Goal: Task Accomplishment & Management: Manage account settings

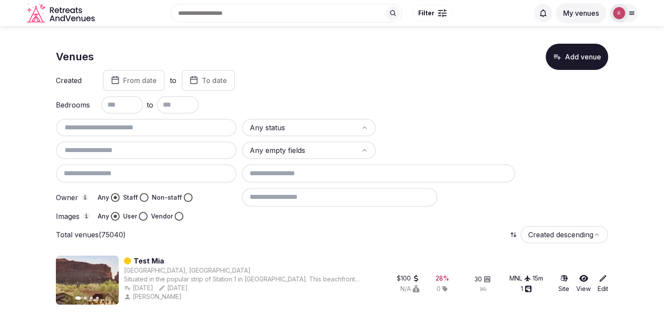
click at [90, 136] on div at bounding box center [146, 127] width 181 height 17
click at [93, 131] on input "text" at bounding box center [146, 127] width 174 height 10
paste input "**********"
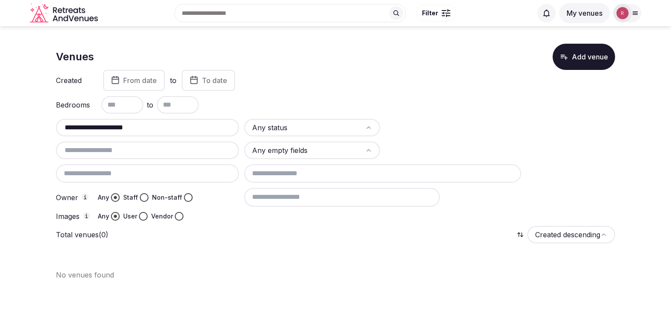
type input "**********"
click at [639, 15] on div at bounding box center [635, 13] width 12 height 7
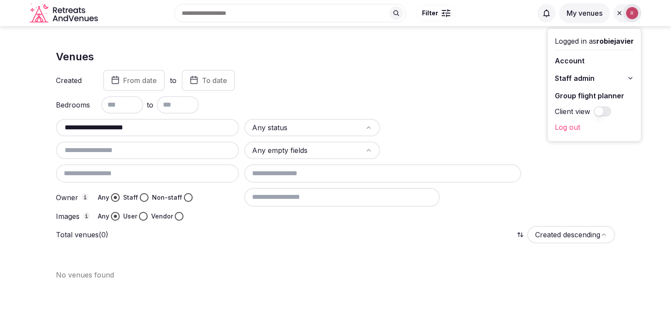
click at [568, 73] on span "Staff admin" at bounding box center [575, 78] width 40 height 10
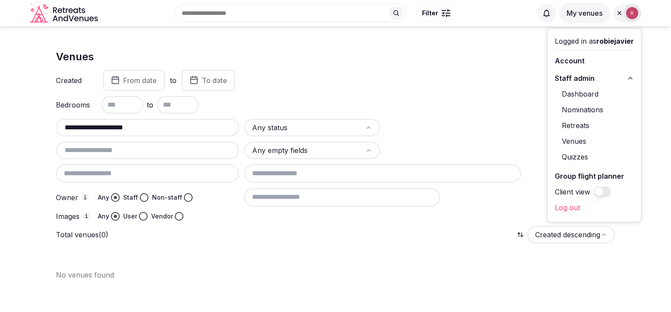
click at [565, 95] on link "Dashboard" at bounding box center [594, 94] width 79 height 14
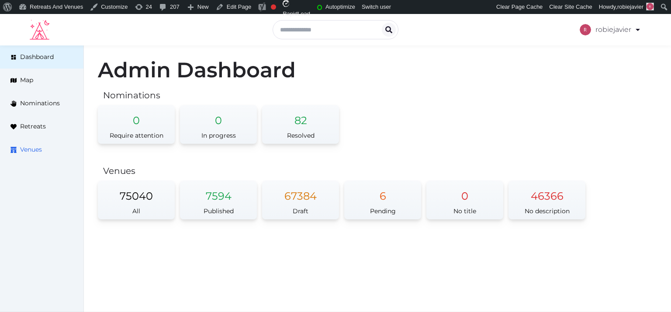
click at [39, 148] on span "Venues" at bounding box center [31, 149] width 22 height 9
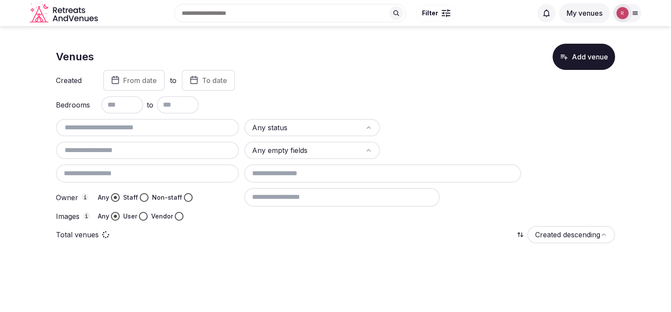
click at [143, 129] on input "text" at bounding box center [147, 127] width 176 height 10
paste input "**********"
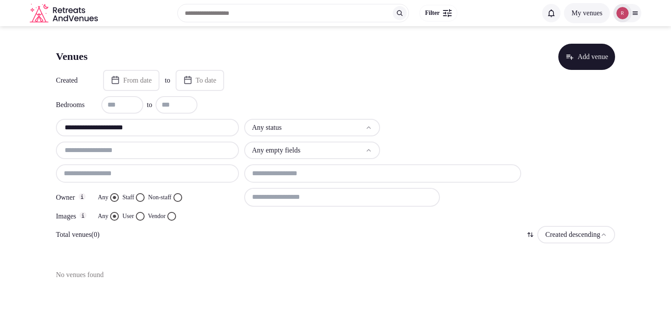
type input "**********"
drag, startPoint x: 136, startPoint y: 130, endPoint x: 28, endPoint y: 120, distance: 108.3
click at [28, 120] on section "**********" at bounding box center [335, 158] width 671 height 264
paste input "**********"
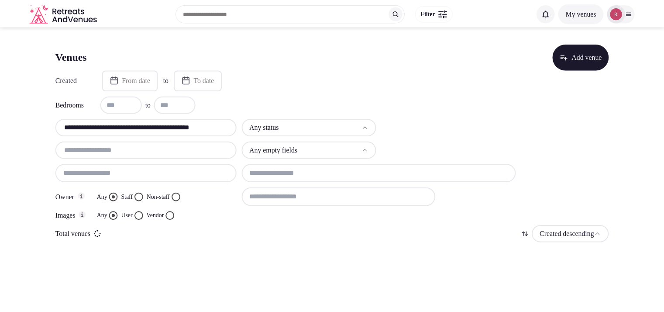
scroll to position [0, 31]
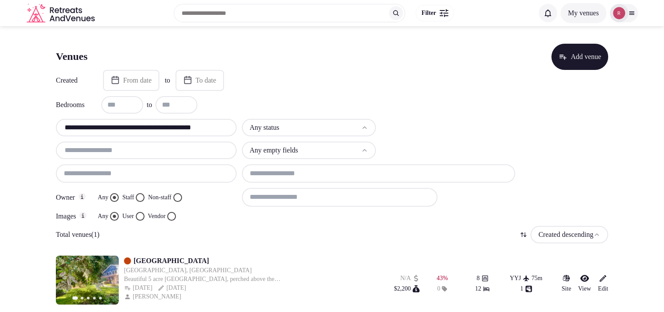
type input "**********"
drag, startPoint x: 133, startPoint y: 259, endPoint x: 363, endPoint y: 226, distance: 232.9
click at [363, 226] on div "Total venues (1) Created descending" at bounding box center [332, 234] width 552 height 17
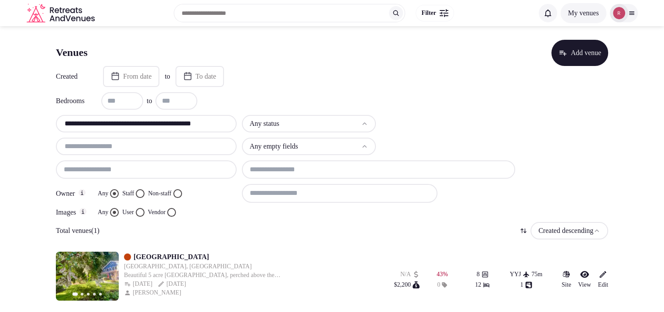
scroll to position [5, 0]
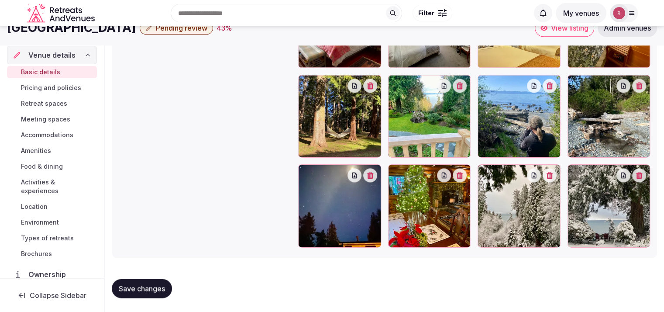
scroll to position [933, 0]
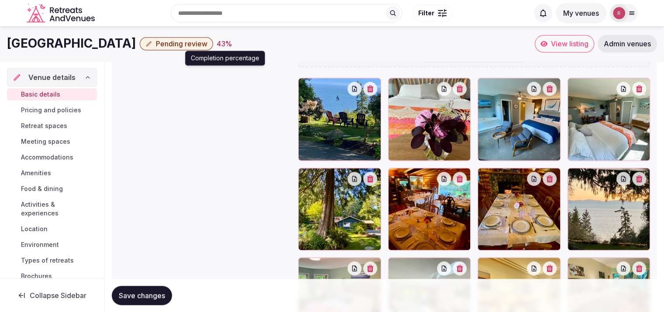
click at [225, 42] on div "43 %" at bounding box center [225, 43] width 16 height 10
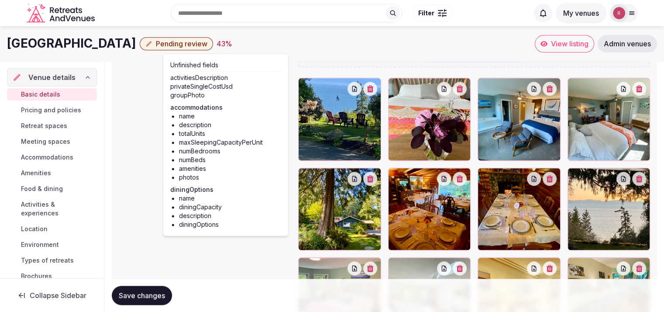
click at [58, 160] on span "Accommodations" at bounding box center [47, 157] width 52 height 9
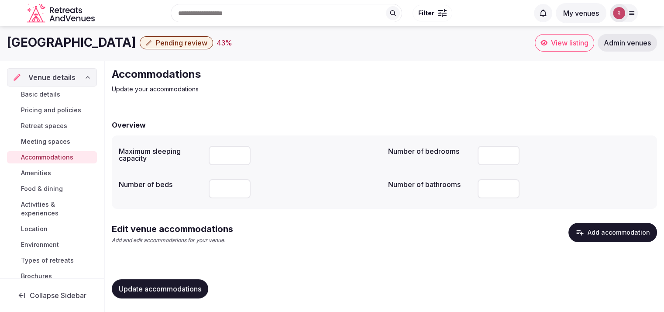
scroll to position [1, 0]
drag, startPoint x: 138, startPoint y: 45, endPoint x: 11, endPoint y: 52, distance: 126.8
click at [11, 52] on div "Ocean Wilderness Inn Pending review 43 % View listing Admin venues" at bounding box center [332, 42] width 664 height 35
copy h1 "[GEOGRAPHIC_DATA]"
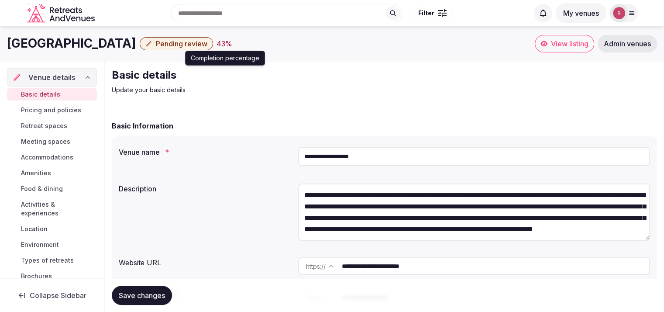
click at [222, 42] on div "43 %" at bounding box center [225, 43] width 16 height 10
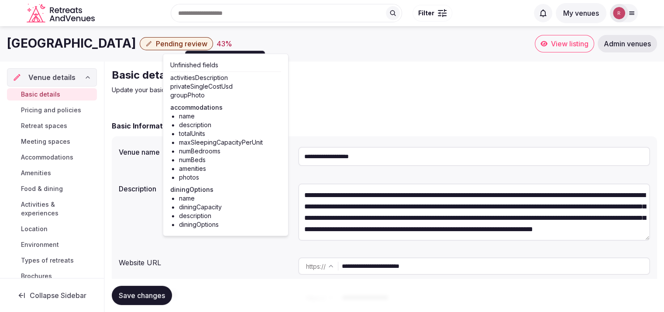
click at [322, 80] on h2 "Basic details" at bounding box center [258, 75] width 293 height 14
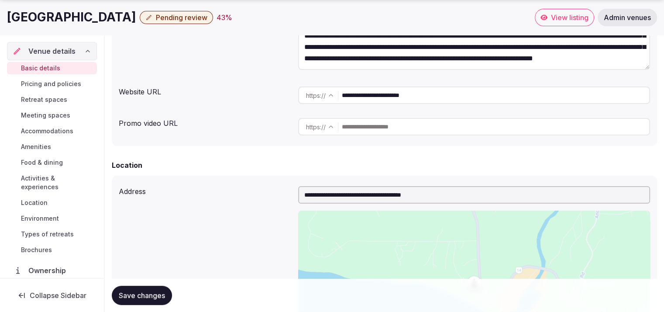
scroll to position [280, 0]
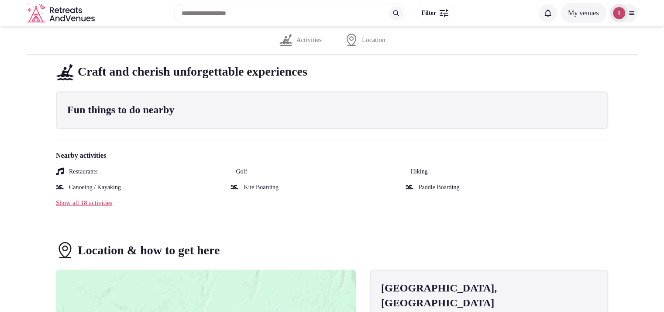
scroll to position [459, 0]
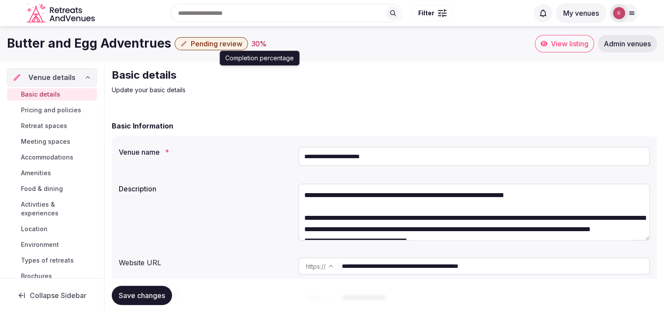
click at [252, 41] on div "30 %" at bounding box center [259, 43] width 15 height 10
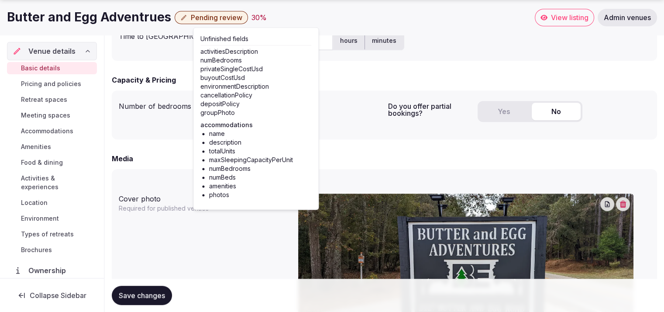
click at [340, 85] on div "Capacity & Pricing Number of bedrooms Do you offer partial bookings? Yes No" at bounding box center [384, 107] width 545 height 65
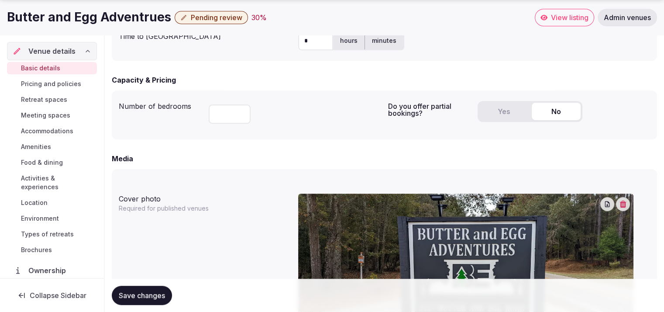
scroll to position [273, 0]
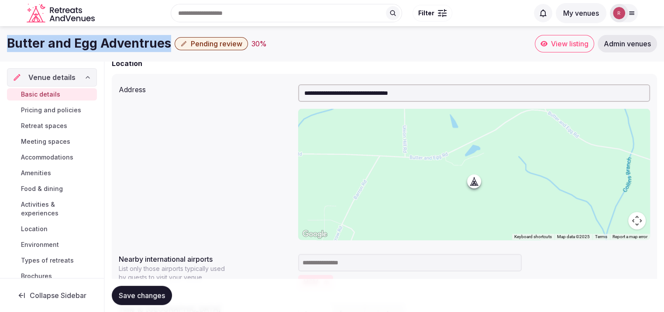
drag, startPoint x: 168, startPoint y: 42, endPoint x: 0, endPoint y: 53, distance: 168.1
click at [0, 53] on div "Butter and Egg Adventrues Pending review 30 % View listing Admin venues" at bounding box center [332, 43] width 664 height 35
copy h1 "Butter and Egg Adventrues"
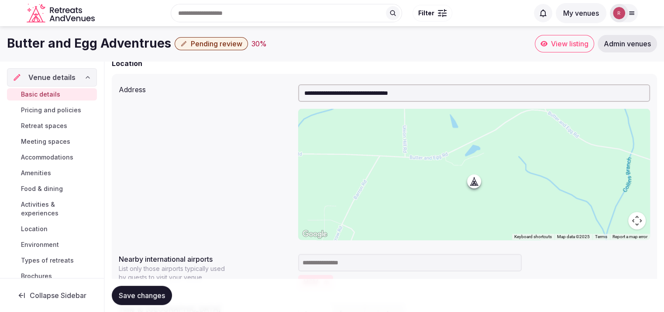
click at [150, 153] on div "**********" at bounding box center [385, 162] width 532 height 162
click at [552, 43] on span "View listing" at bounding box center [570, 43] width 38 height 9
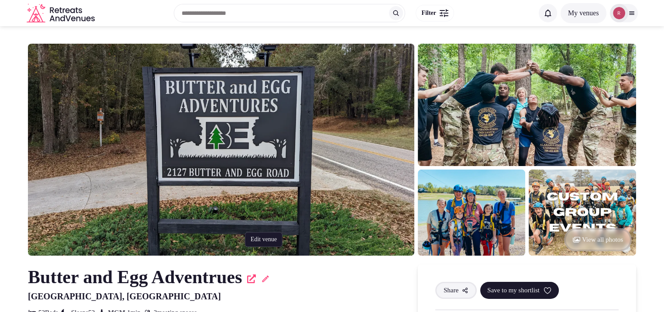
click at [270, 275] on icon at bounding box center [265, 278] width 9 height 9
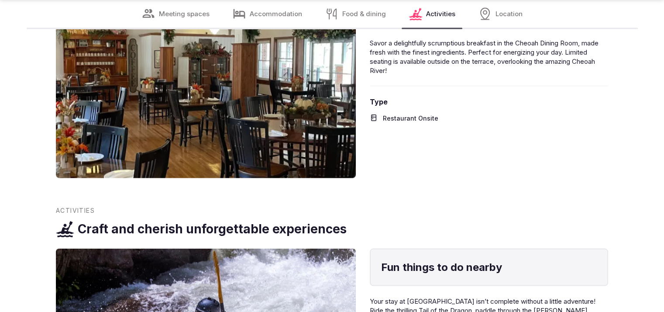
scroll to position [1909, 0]
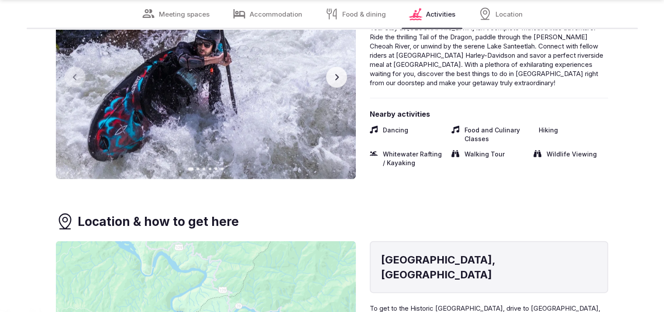
click at [337, 79] on icon "button" at bounding box center [336, 77] width 7 height 7
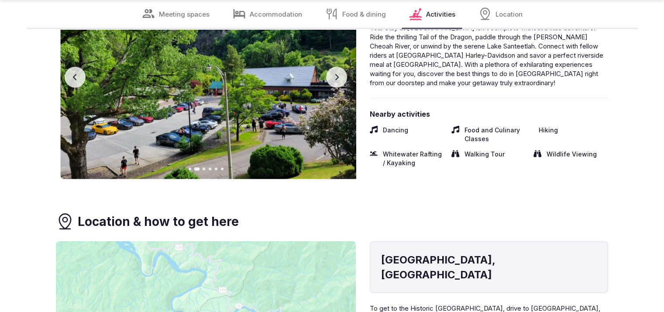
click at [337, 79] on icon "button" at bounding box center [336, 77] width 7 height 7
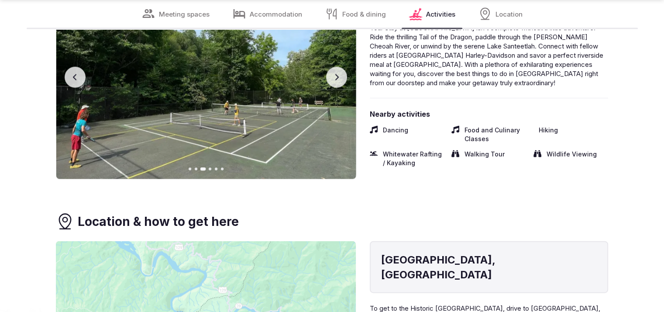
click at [337, 79] on icon "button" at bounding box center [336, 77] width 7 height 7
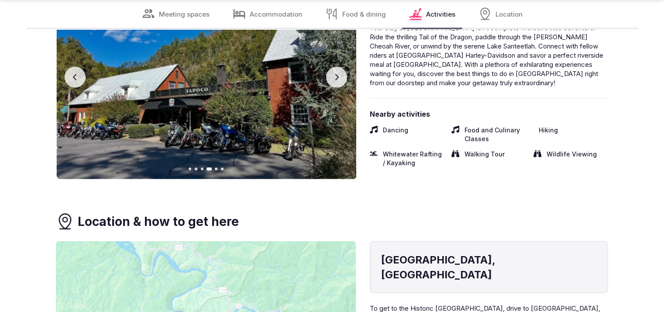
click at [337, 79] on icon "button" at bounding box center [336, 77] width 7 height 7
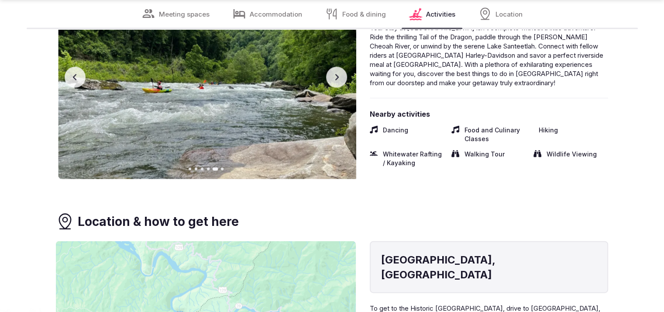
click at [337, 79] on icon "button" at bounding box center [336, 77] width 7 height 7
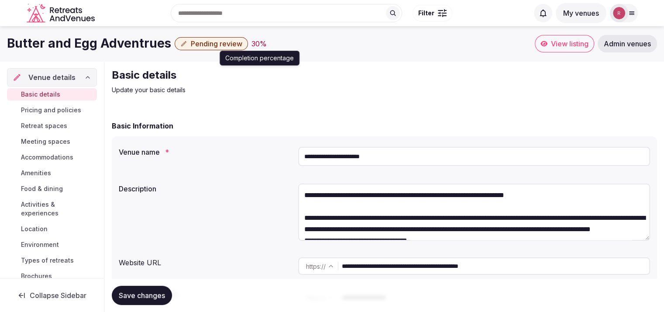
click at [256, 46] on div "30 %" at bounding box center [259, 43] width 15 height 10
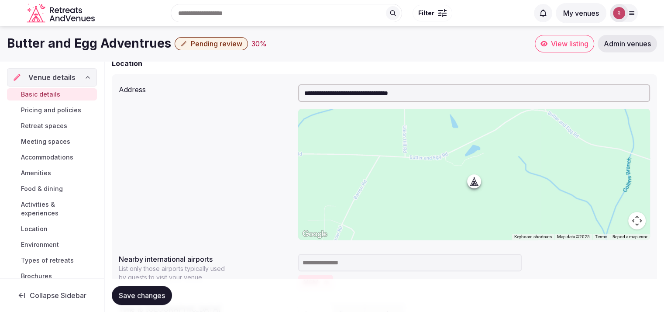
scroll to position [269, 0]
drag, startPoint x: 421, startPoint y: 96, endPoint x: 391, endPoint y: 95, distance: 29.7
click at [391, 95] on input "**********" at bounding box center [474, 92] width 352 height 17
click at [252, 44] on div "30 %" at bounding box center [259, 43] width 15 height 10
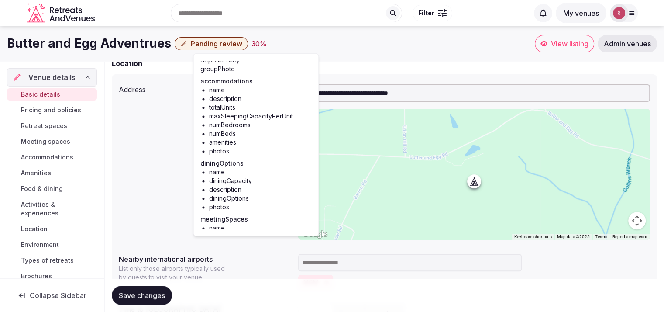
scroll to position [72, 0]
